Goal: Task Accomplishment & Management: Manage account settings

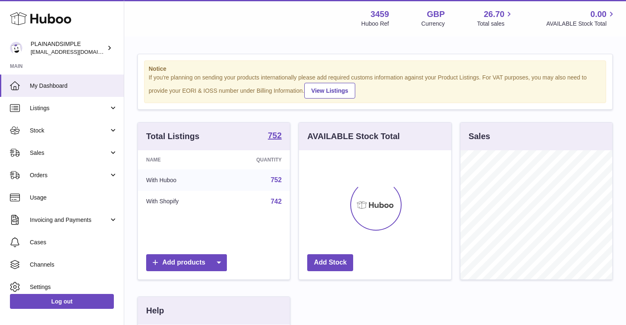
scroll to position [129, 152]
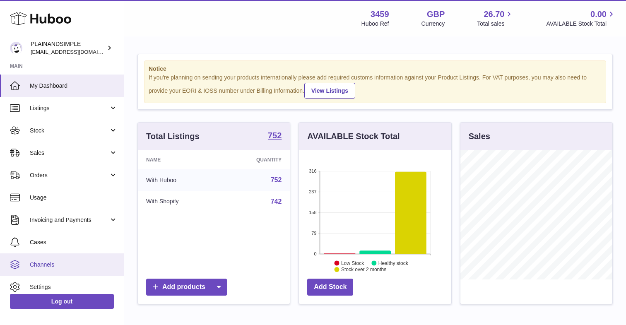
click at [54, 260] on link "Channels" at bounding box center [62, 265] width 124 height 22
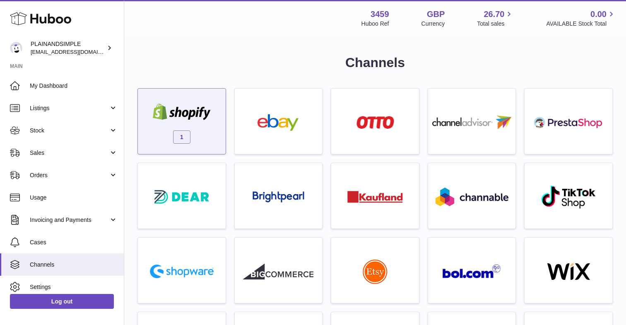
click at [187, 126] on div "1" at bounding box center [182, 123] width 80 height 53
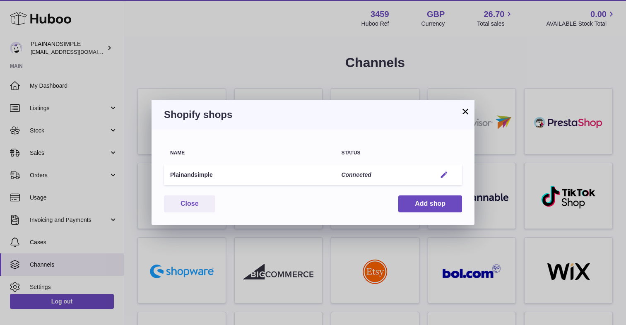
click at [443, 171] on em "button" at bounding box center [444, 175] width 9 height 9
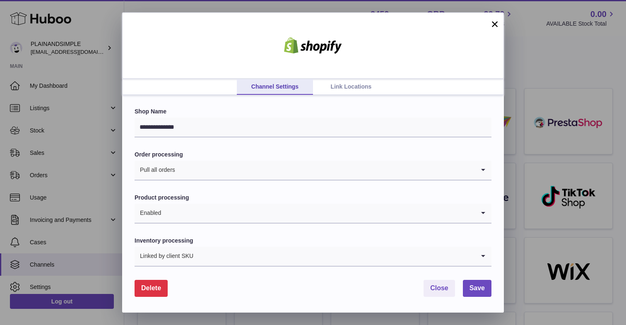
click at [355, 82] on link "Link Locations" at bounding box center [351, 87] width 76 height 16
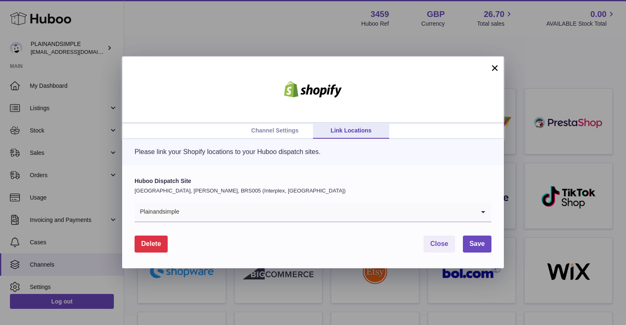
click at [263, 205] on input "Search for option" at bounding box center [327, 212] width 295 height 19
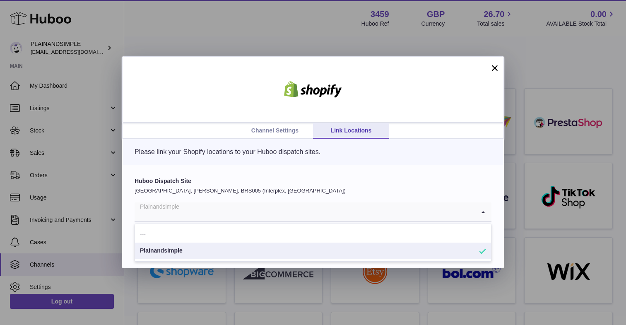
click at [199, 130] on ul "Channel Settings Link Locations" at bounding box center [313, 131] width 381 height 16
